Goal: Find specific page/section: Find specific page/section

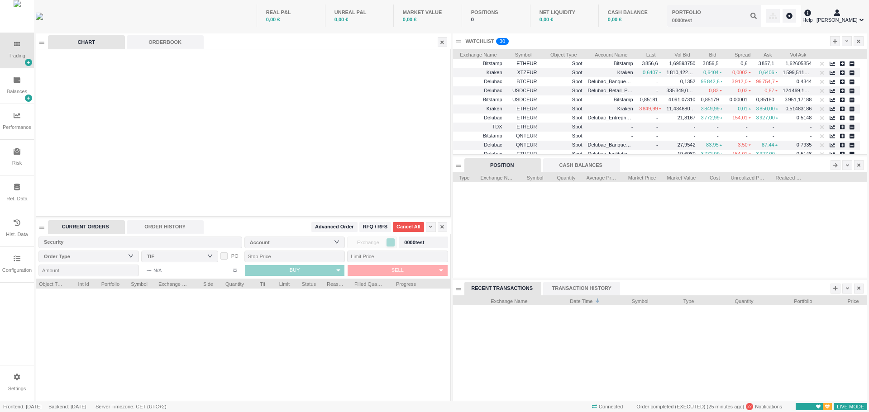
scroll to position [105, 414]
click at [22, 268] on div "Configuration" at bounding box center [17, 264] width 34 height 35
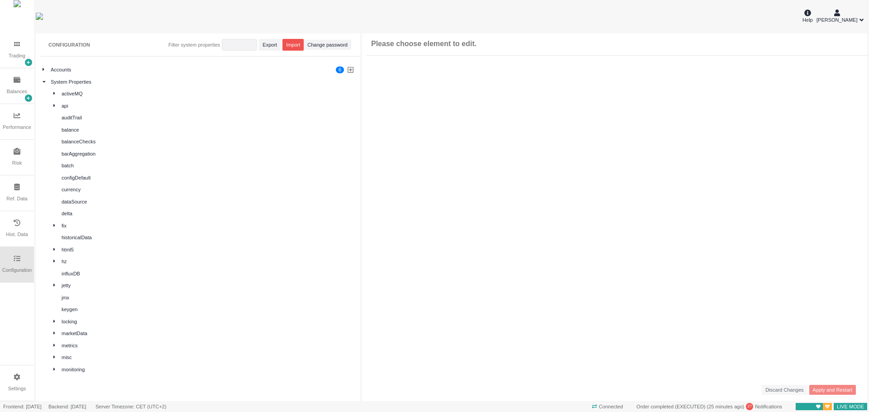
click at [25, 199] on div "Ref. Data" at bounding box center [16, 199] width 21 height 8
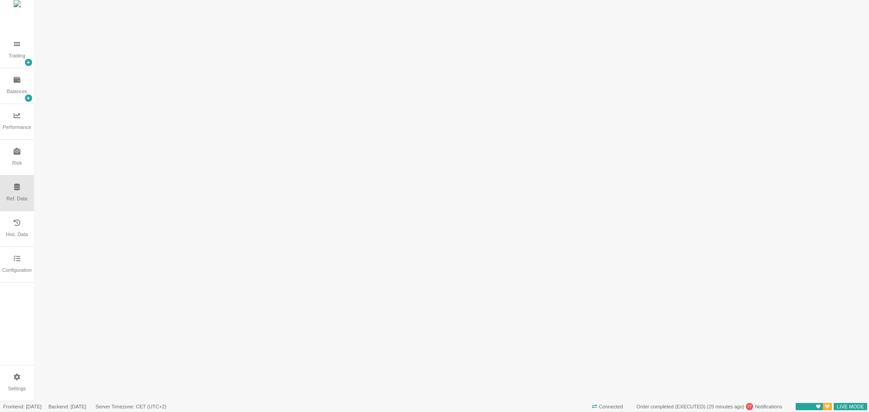
scroll to position [0, 0]
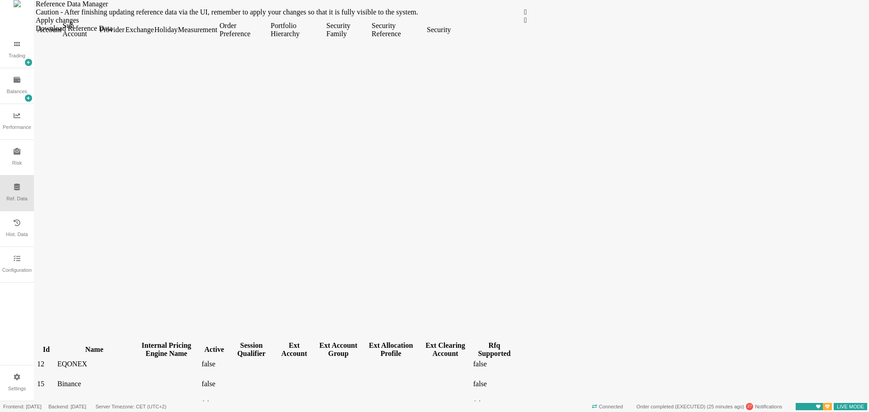
click at [450, 34] on div "Security" at bounding box center [438, 30] width 23 height 8
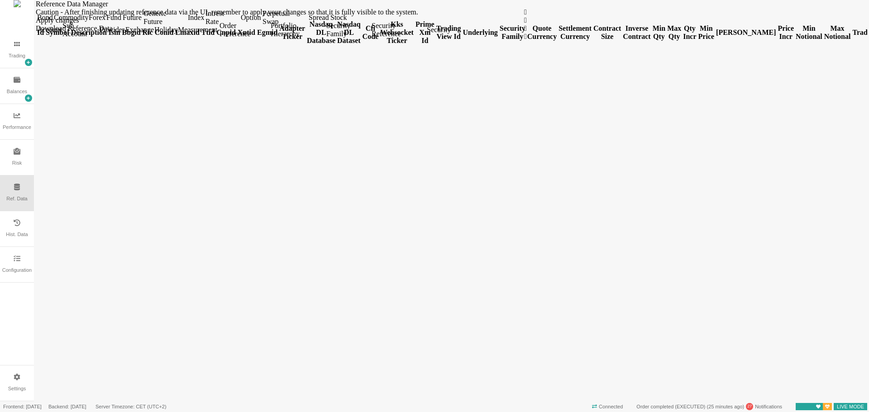
click at [105, 22] on div "Forex" at bounding box center [97, 18] width 16 height 8
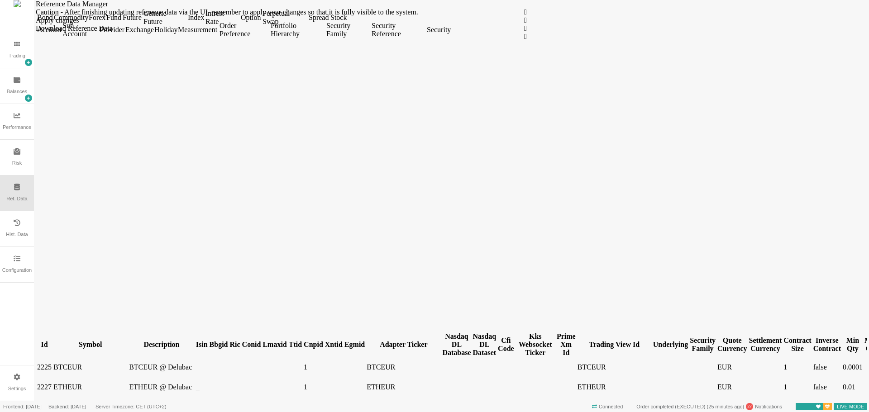
click at [52, 341] on div "Id" at bounding box center [44, 345] width 14 height 8
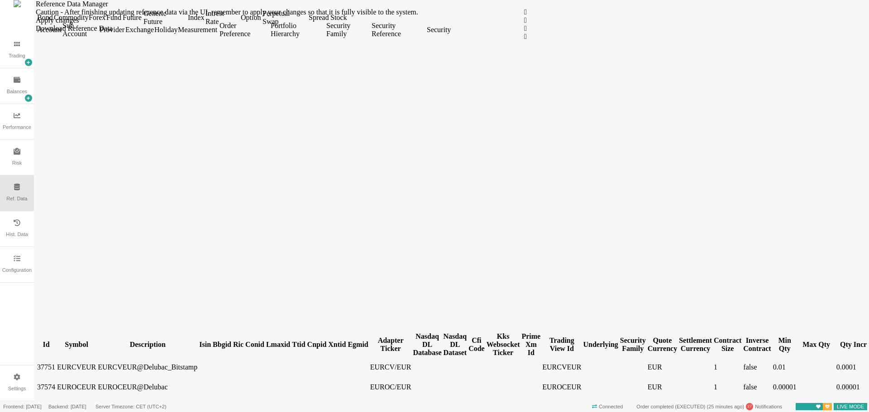
click at [55, 341] on div "Id" at bounding box center [46, 345] width 18 height 8
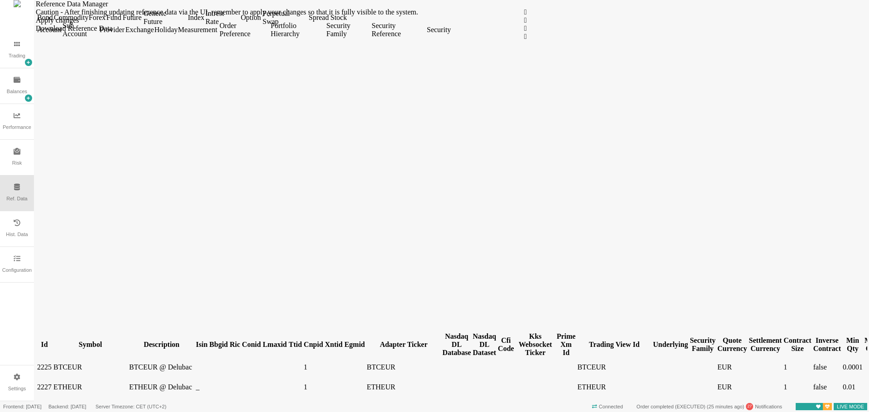
drag, startPoint x: 67, startPoint y: 67, endPoint x: 100, endPoint y: 69, distance: 33.6
click at [52, 349] on div at bounding box center [44, 349] width 14 height 0
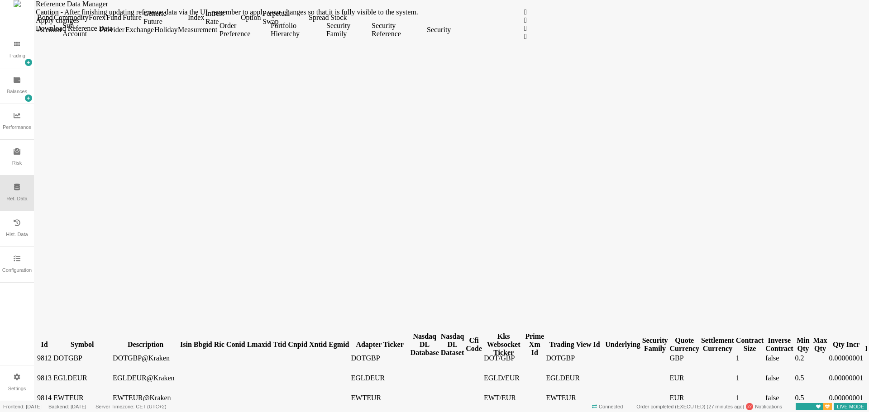
scroll to position [1132, 0]
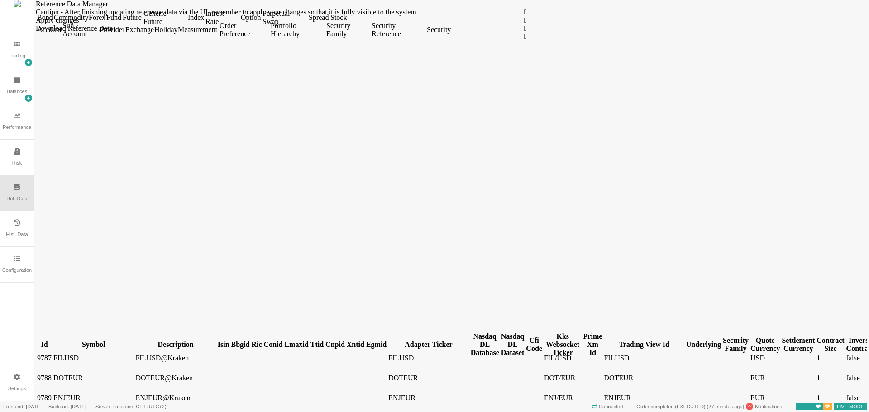
click at [123, 341] on div "Symbol" at bounding box center [93, 345] width 80 height 8
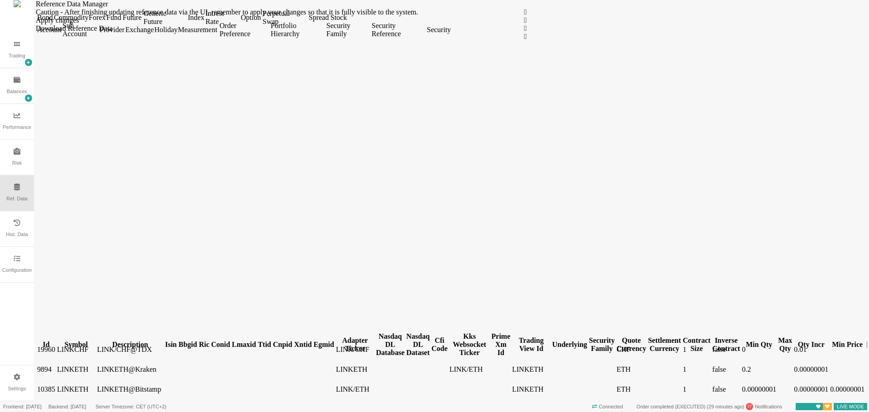
scroll to position [3711, 0]
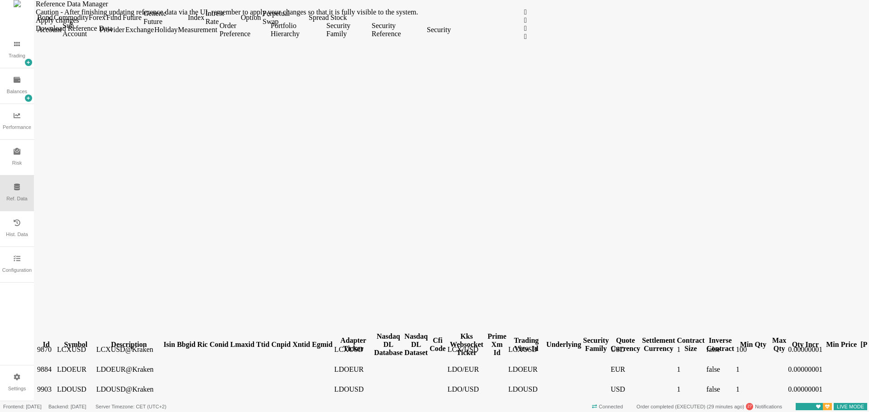
click at [95, 341] on div "Symbol" at bounding box center [76, 345] width 38 height 8
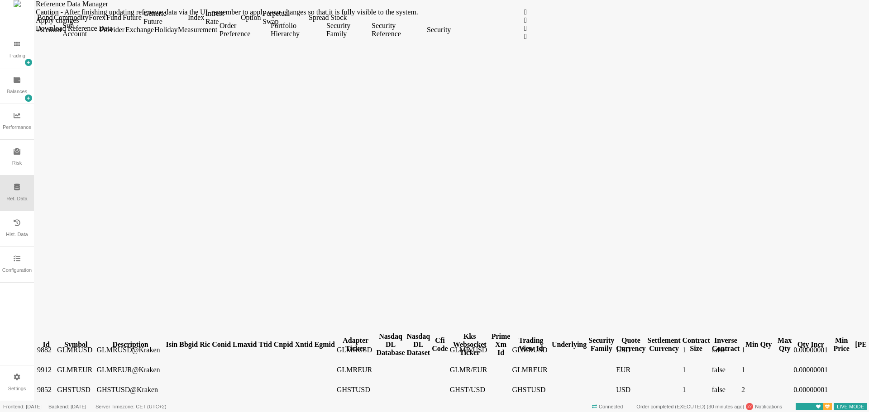
scroll to position [4526, 0]
click at [95, 349] on div at bounding box center [76, 349] width 38 height 0
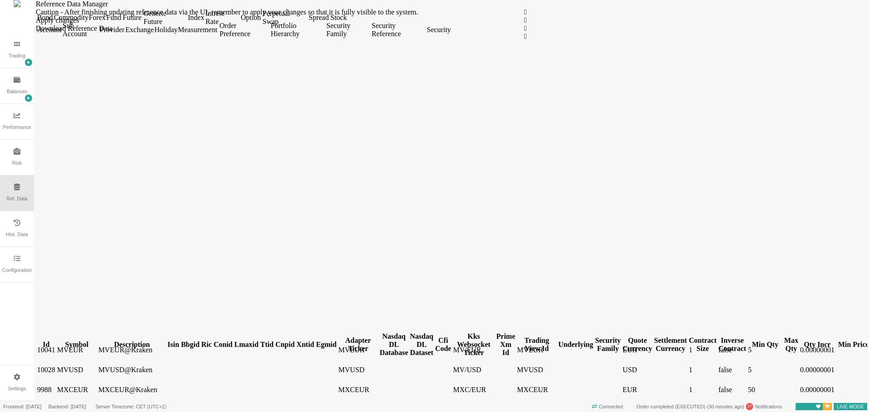
click at [97, 328] on th "Symbol" at bounding box center [77, 344] width 40 height 33
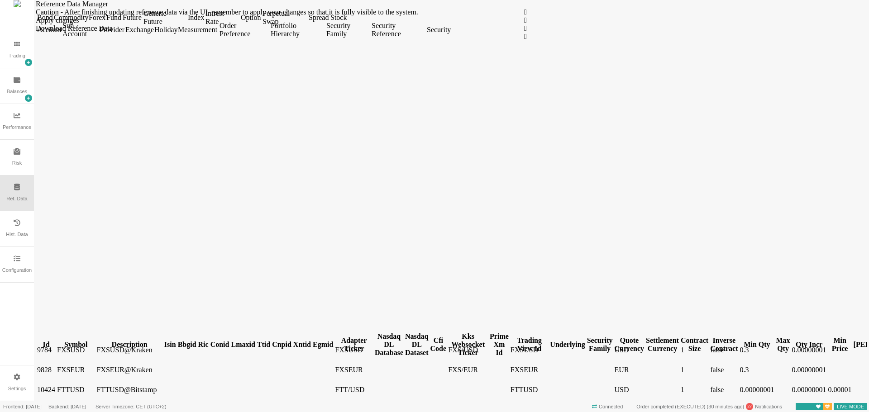
click at [96, 328] on th "Symbol" at bounding box center [76, 344] width 39 height 33
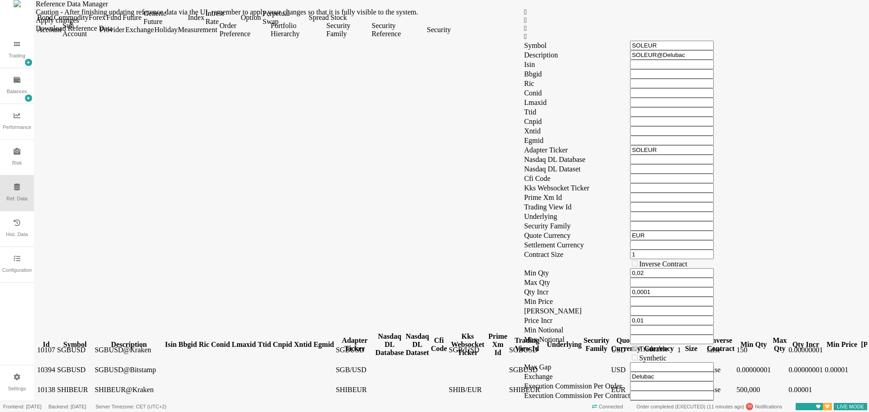
click at [649, 38] on div "Account Sub Account Provider Exchange Holiday Measurement Order Preference Port…" at bounding box center [452, 29] width 832 height 19
